Goal: Task Accomplishment & Management: Manage account settings

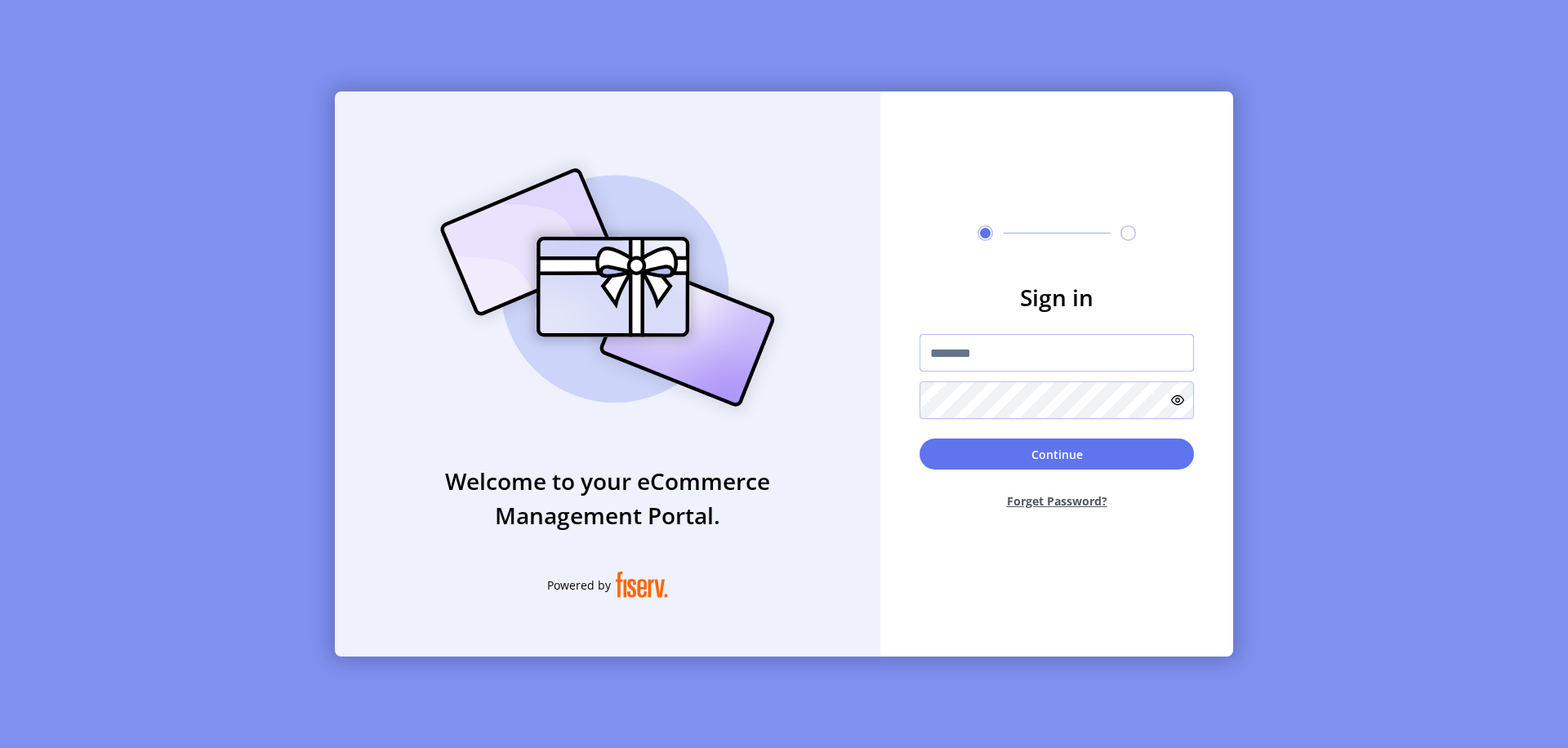
click at [1057, 352] on input "text" at bounding box center [1056, 352] width 274 height 38
type input "**********"
click at [1057, 454] on button "Continue" at bounding box center [1056, 454] width 274 height 31
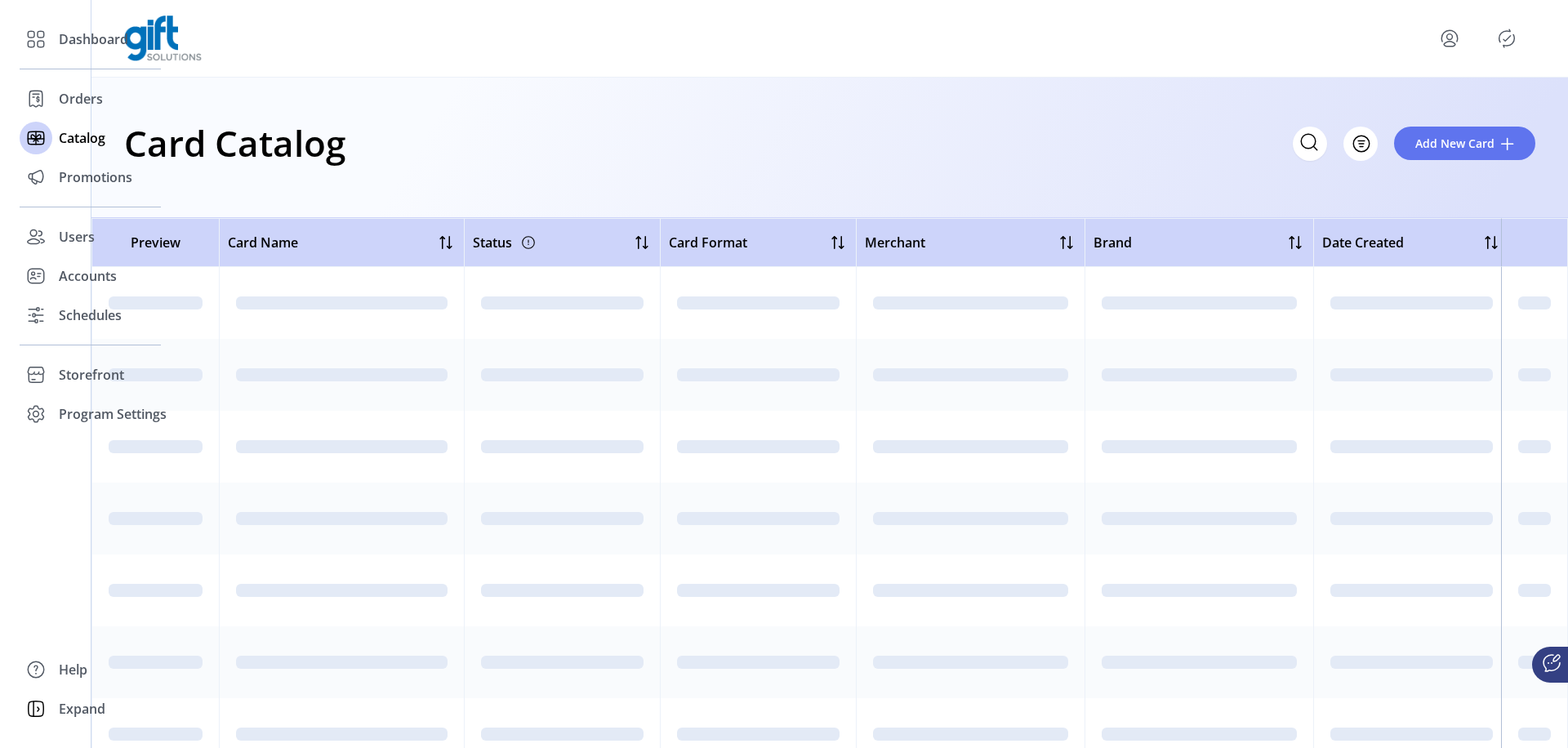
click at [1361, 144] on icon "Filter Button" at bounding box center [1362, 144] width 5 height 0
